Goal: Task Accomplishment & Management: Manage account settings

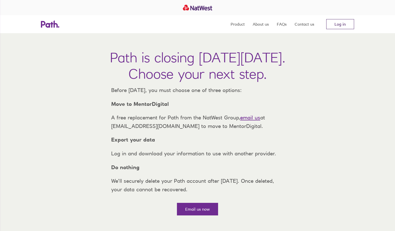
click at [351, 23] on link "Log in" at bounding box center [341, 24] width 28 height 10
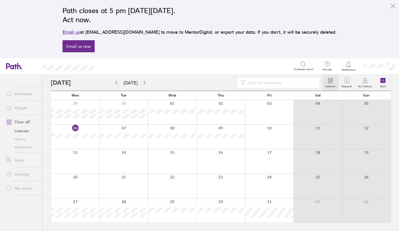
click at [284, 136] on div at bounding box center [269, 137] width 48 height 24
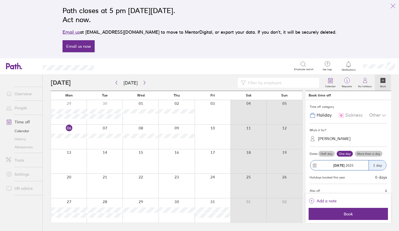
click at [188, 183] on div at bounding box center [177, 186] width 36 height 24
click at [395, 4] on icon "link" at bounding box center [393, 6] width 6 height 6
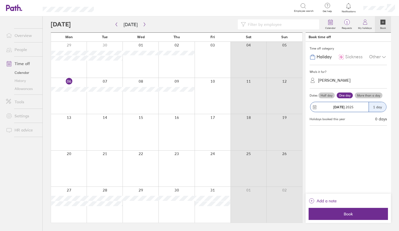
click at [279, 167] on div at bounding box center [285, 168] width 36 height 36
drag, startPoint x: 291, startPoint y: 143, endPoint x: 287, endPoint y: 136, distance: 7.8
click at [290, 142] on div at bounding box center [285, 132] width 36 height 36
click at [23, 50] on link "People" at bounding box center [22, 49] width 40 height 10
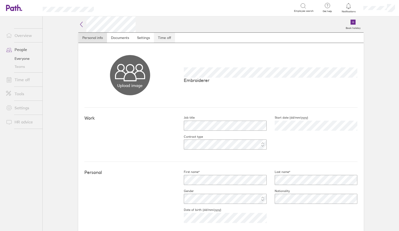
click at [169, 38] on link "Time off" at bounding box center [164, 38] width 21 height 10
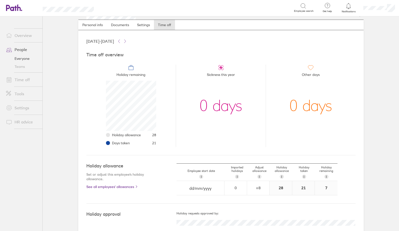
scroll to position [24, 0]
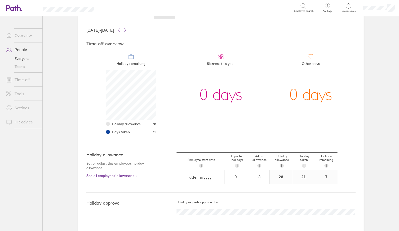
drag, startPoint x: 52, startPoint y: 91, endPoint x: 38, endPoint y: 147, distance: 57.0
click at [36, 146] on ul "Overview People Everyone Teams Time off Tools Settings HR advice" at bounding box center [21, 115] width 42 height 198
click at [21, 79] on link "Time off" at bounding box center [22, 80] width 40 height 10
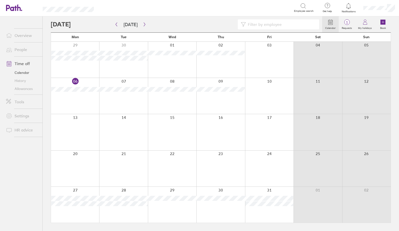
click at [347, 151] on div at bounding box center [366, 168] width 48 height 36
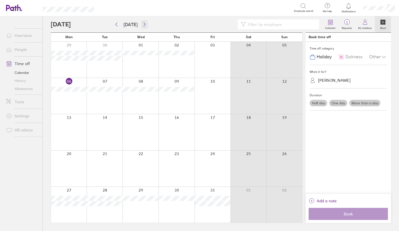
click at [143, 23] on icon "button" at bounding box center [145, 24] width 4 height 4
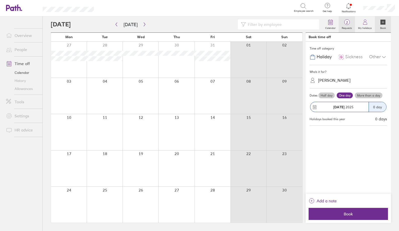
click at [351, 27] on label "Requests" at bounding box center [347, 27] width 16 height 5
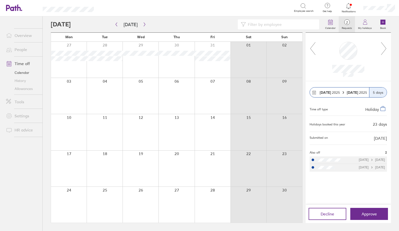
click at [382, 48] on icon at bounding box center [384, 49] width 6 height 14
click at [334, 216] on button "Decline" at bounding box center [328, 214] width 38 height 12
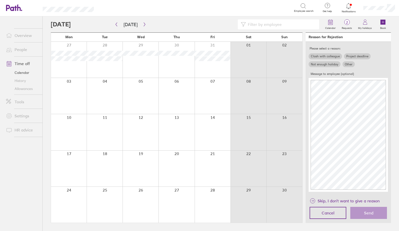
click at [350, 63] on label "Other" at bounding box center [349, 64] width 12 height 6
click at [0, 0] on input "Other" at bounding box center [0, 0] width 0 height 0
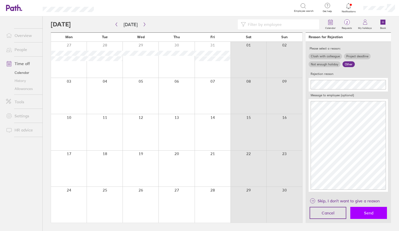
click at [374, 211] on button "Send" at bounding box center [368, 213] width 37 height 12
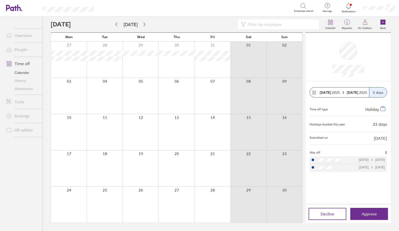
click at [277, 60] on div at bounding box center [285, 60] width 36 height 36
